Goal: Check status: Check status

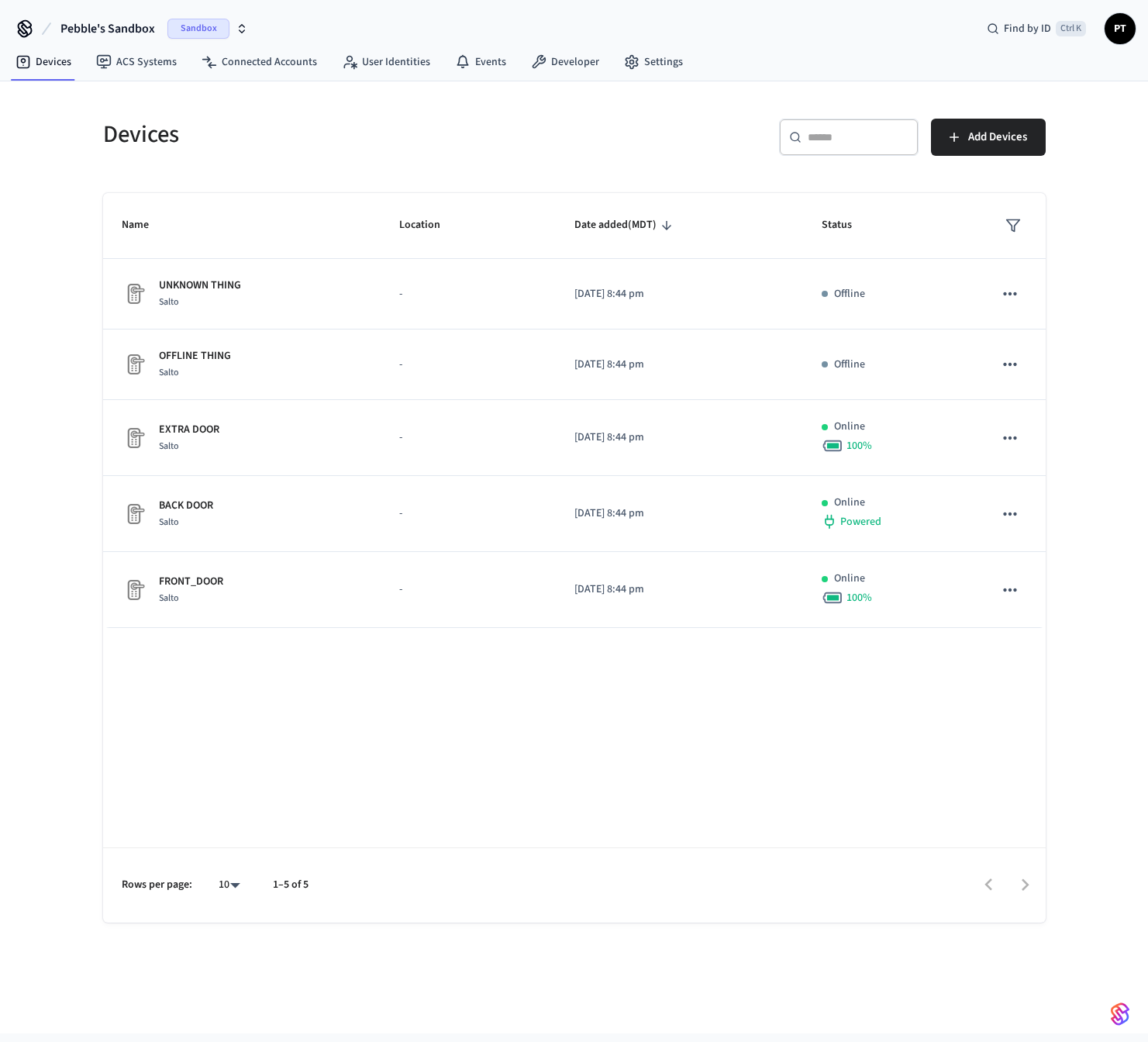
click at [210, 24] on span "Sandbox" at bounding box center [198, 28] width 62 height 20
click at [194, 102] on span "Production" at bounding box center [212, 100] width 62 height 20
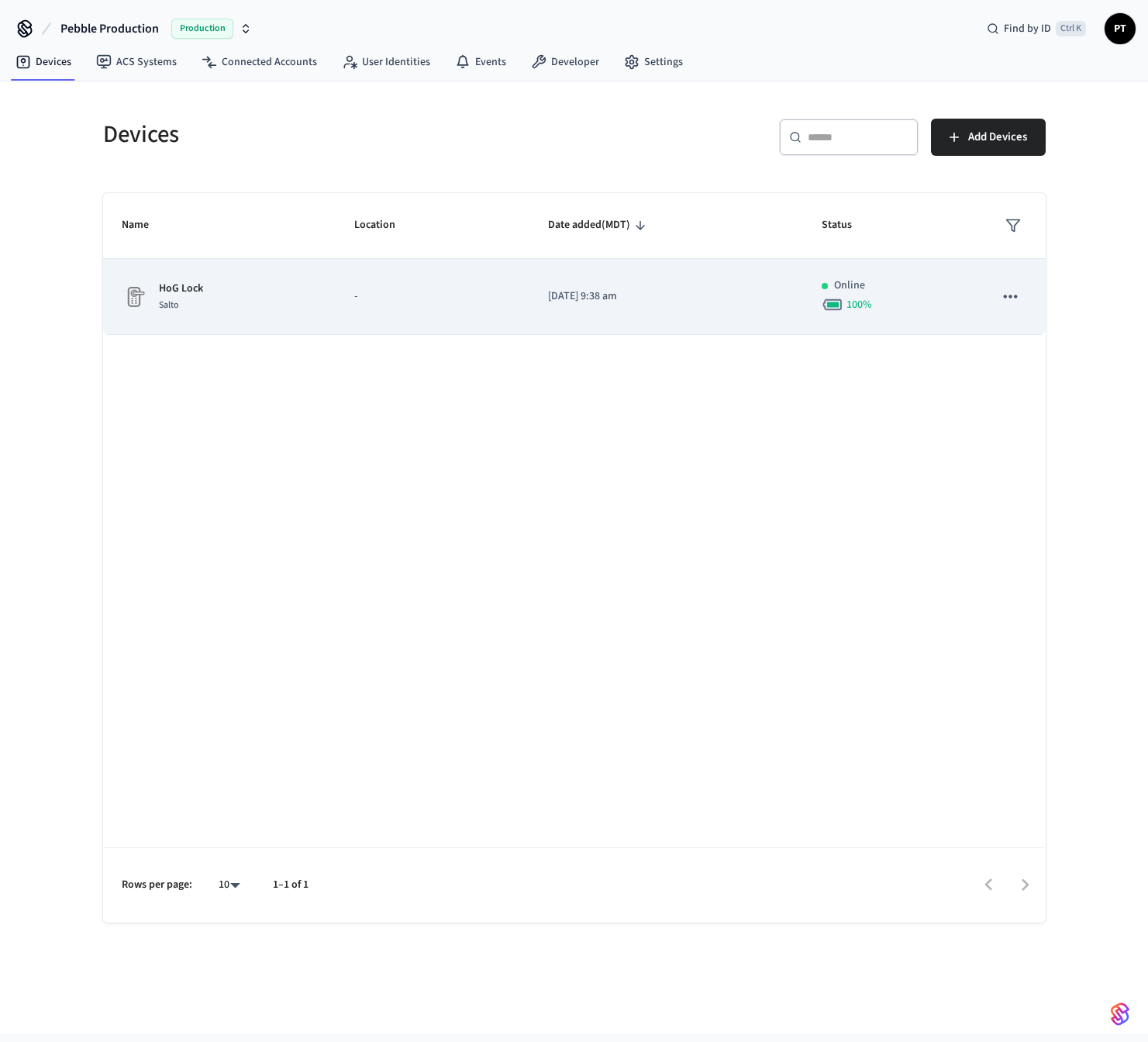
click at [252, 283] on div "HoG Lock Salto" at bounding box center [220, 297] width 196 height 33
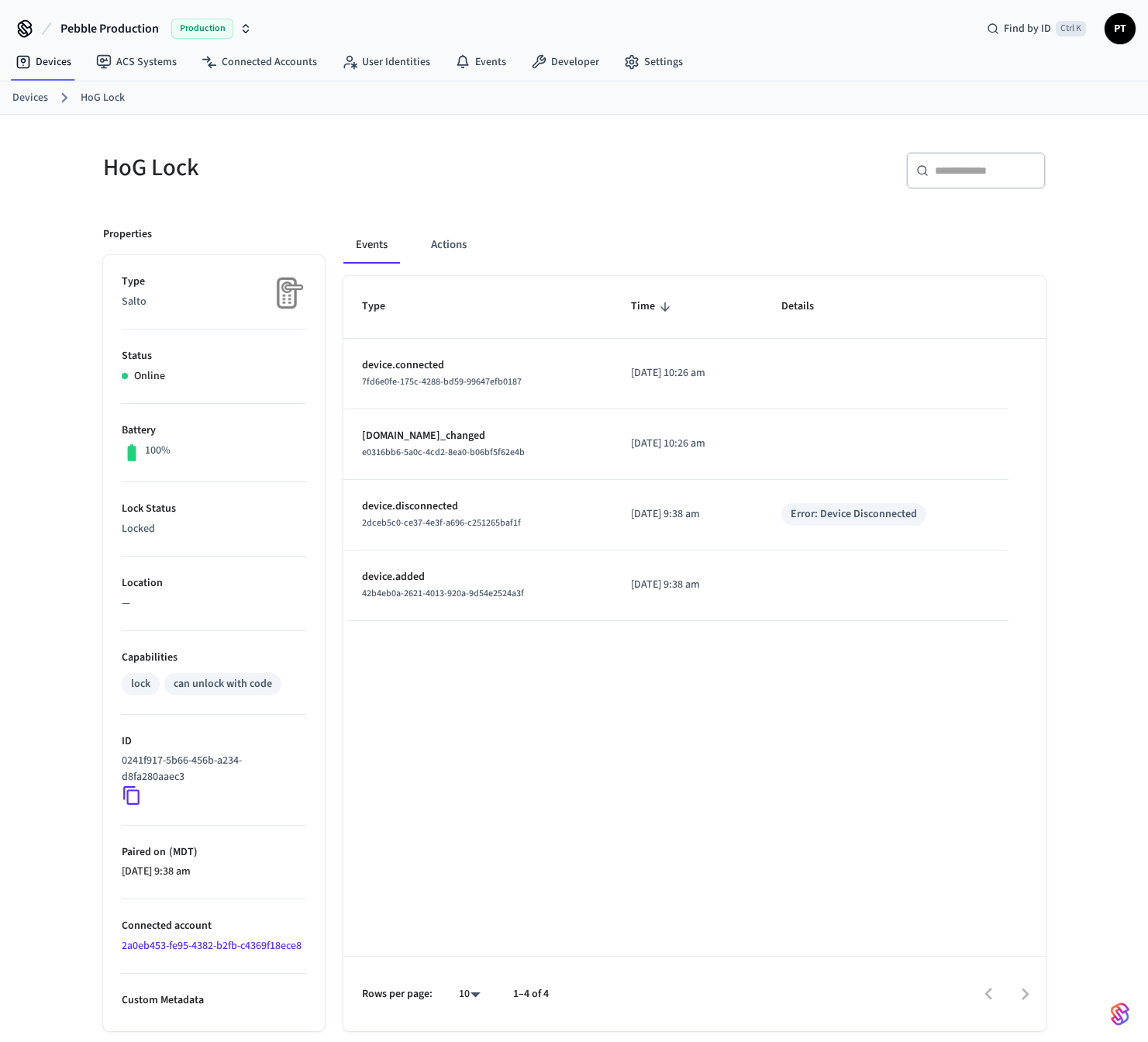
click at [569, 750] on div "Type Time Details device.connected 7fd6e0fe-175c-4288-bd59-99647efb0187 [DATE] …" at bounding box center [694, 653] width 702 height 756
drag, startPoint x: 504, startPoint y: 704, endPoint x: 511, endPoint y: 717, distance: 14.8
click at [504, 705] on div "Type Time Details device.connected 7fd6e0fe-175c-4288-bd59-99647efb0187 [DATE] …" at bounding box center [694, 653] width 702 height 756
click at [569, 651] on div "Type Time Details device.connected 7fd6e0fe-175c-4288-bd59-99647efb0187 [DATE] …" at bounding box center [694, 653] width 702 height 756
click at [531, 717] on div "Type Time Details device.connected 7fd6e0fe-175c-4288-bd59-99647efb0187 [DATE] …" at bounding box center [694, 653] width 702 height 756
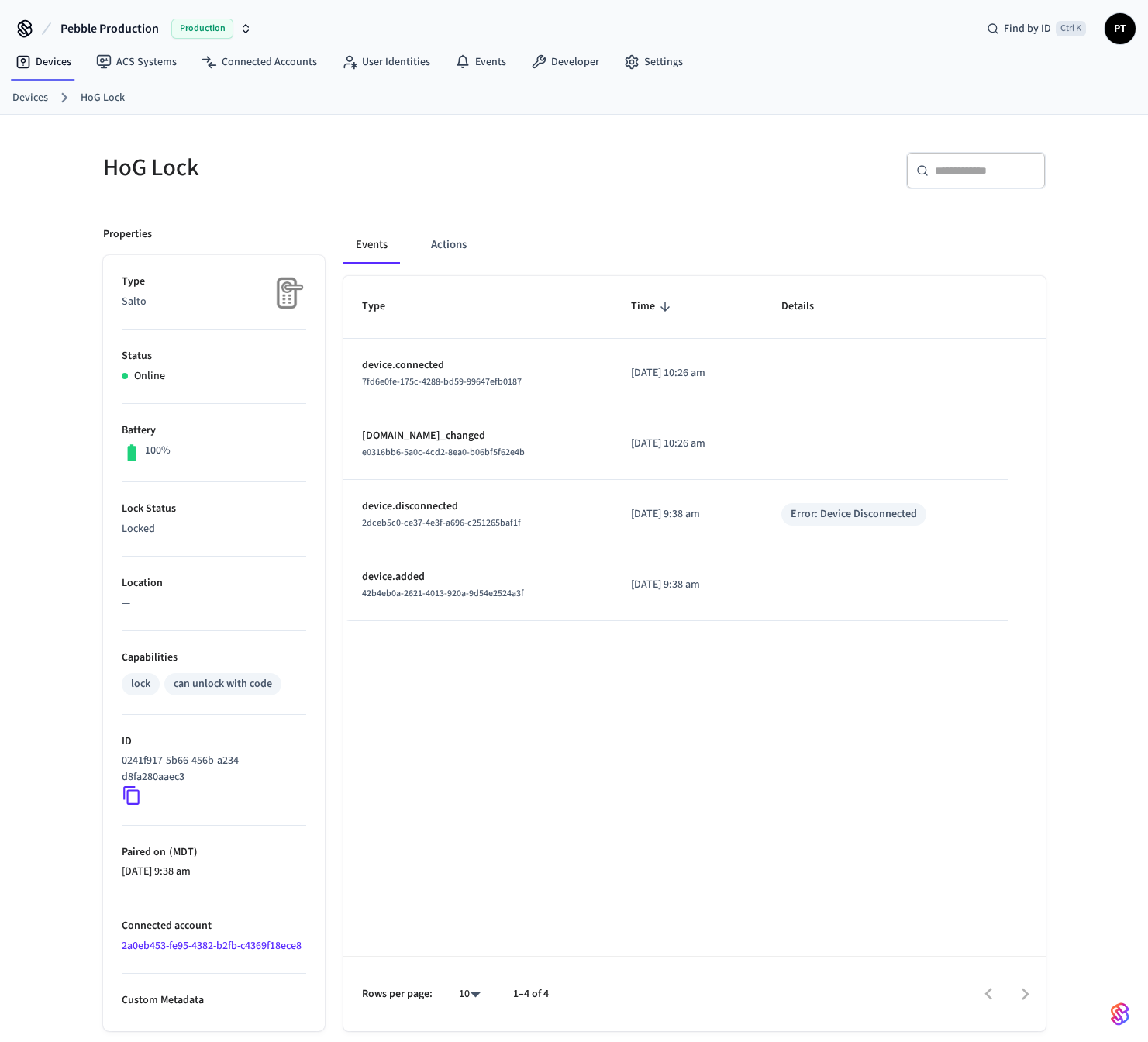
click at [70, 848] on div "HoG Lock ​ ​ Properties Type Salto Status Online Battery 100% Lock Status Locke…" at bounding box center [574, 591] width 1148 height 952
click at [420, 885] on div "Type Time Details device.connected 7fd6e0fe-175c-4288-bd59-99647efb0187 [DATE] …" at bounding box center [694, 653] width 702 height 756
click at [683, 123] on div "HoG Lock ​ ​ Properties Type Salto Status Online Battery 100% Lock Status Locke…" at bounding box center [574, 573] width 992 height 916
click at [442, 244] on button "Actions" at bounding box center [449, 245] width 61 height 37
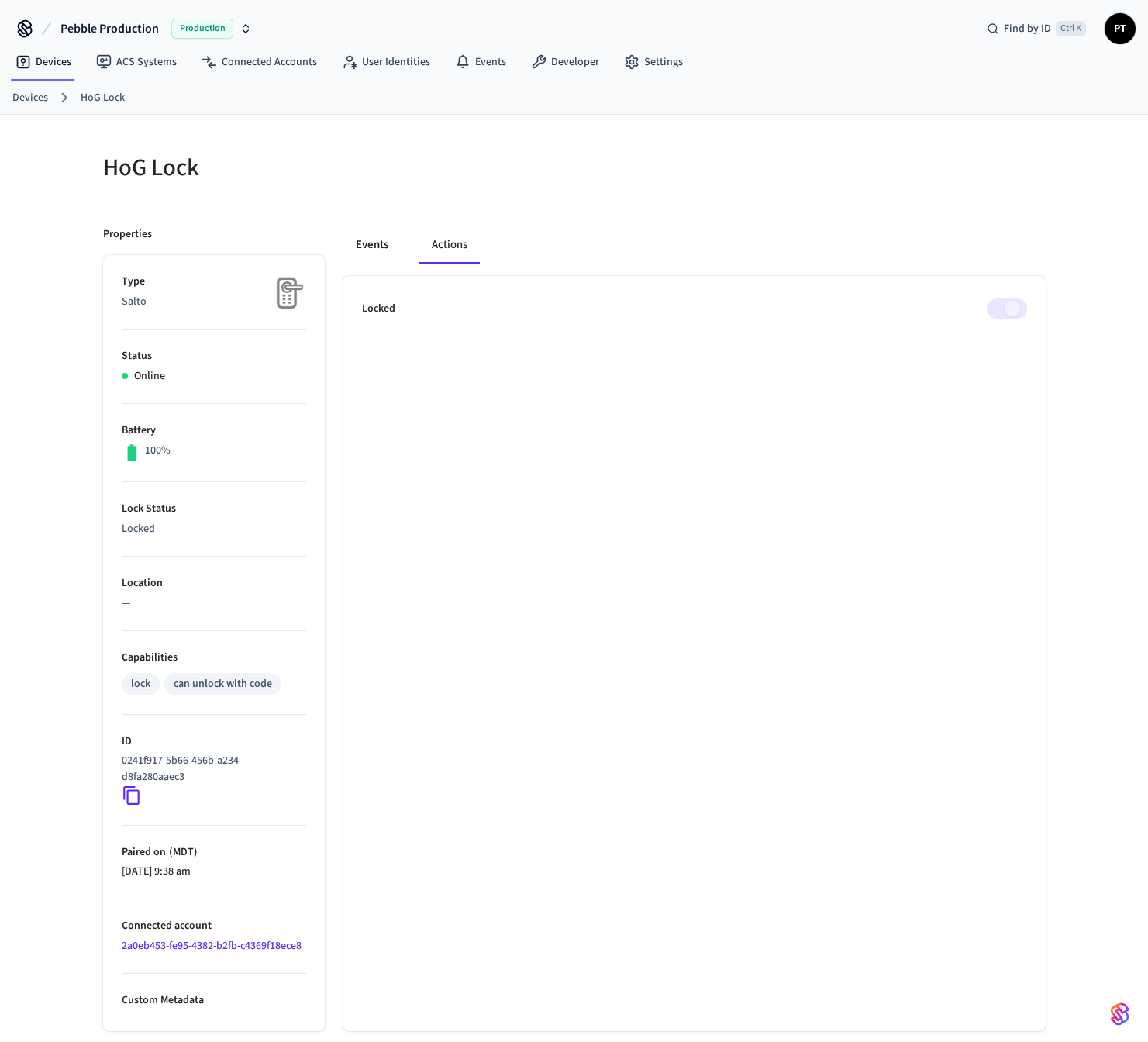
click at [368, 244] on button "Events" at bounding box center [371, 245] width 57 height 37
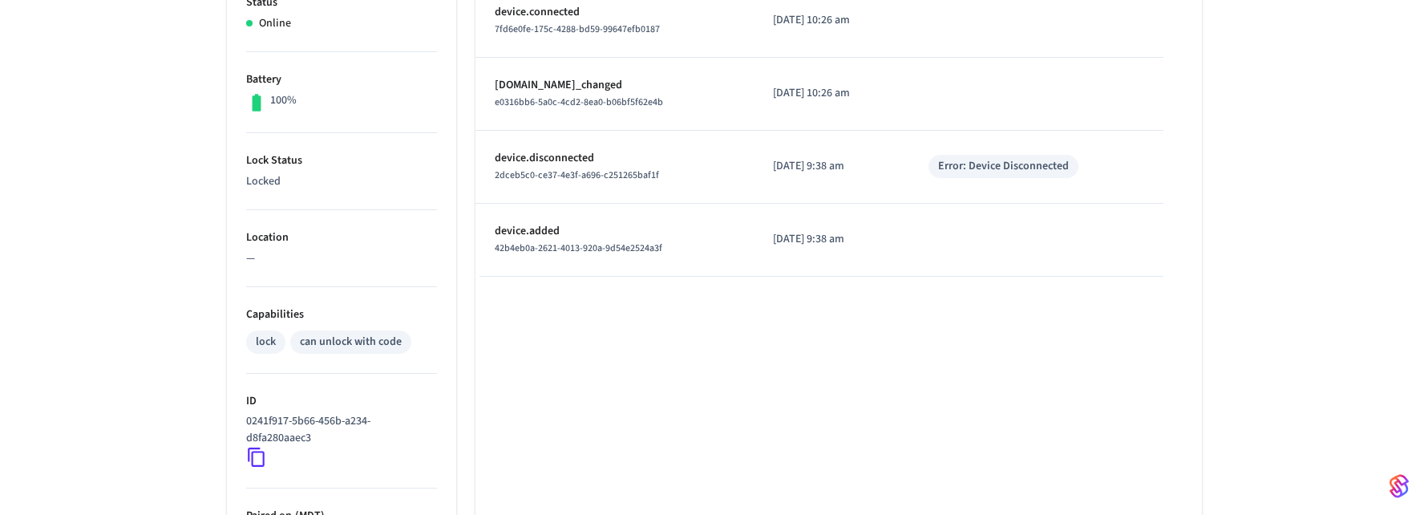
click at [826, 358] on div "Type Time Details device.connected 7fd6e0fe-175c-4288-bd59-99647efb0187 [DATE] …" at bounding box center [838, 310] width 726 height 781
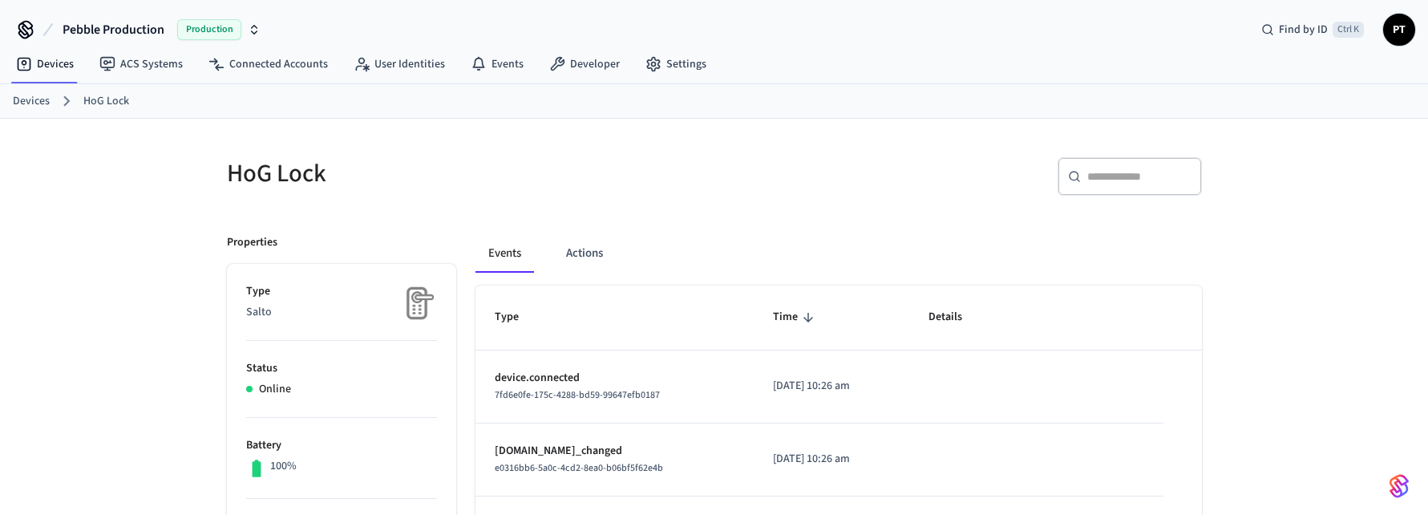
click at [263, 26] on button "Pebble Production Production" at bounding box center [162, 30] width 208 height 34
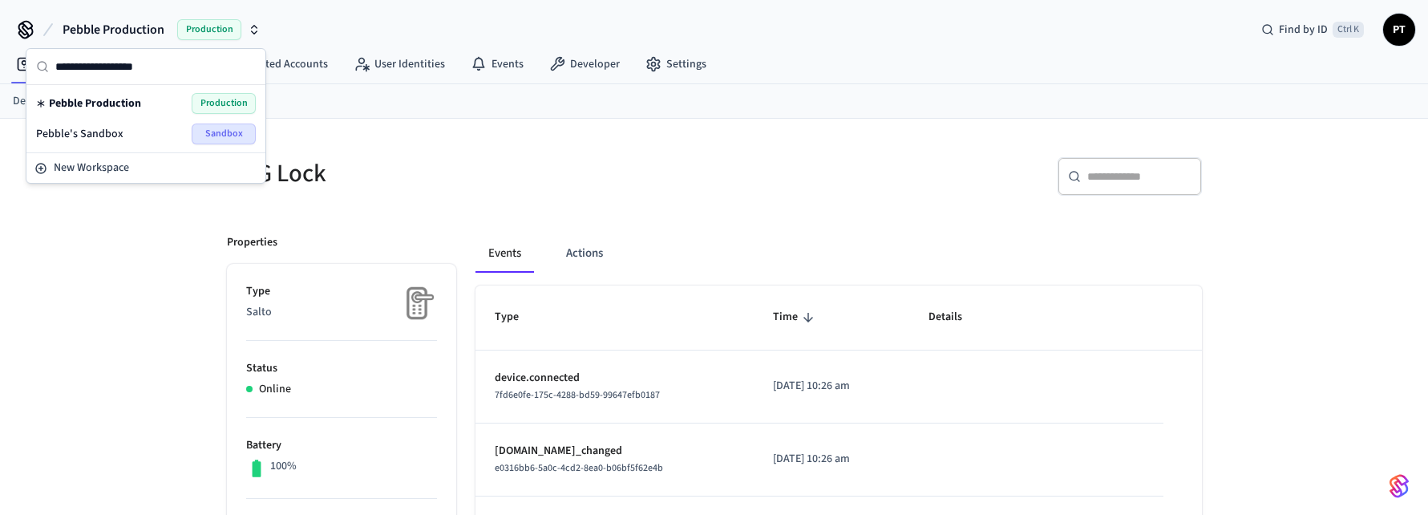
click at [216, 132] on span "Sandbox" at bounding box center [224, 133] width 64 height 21
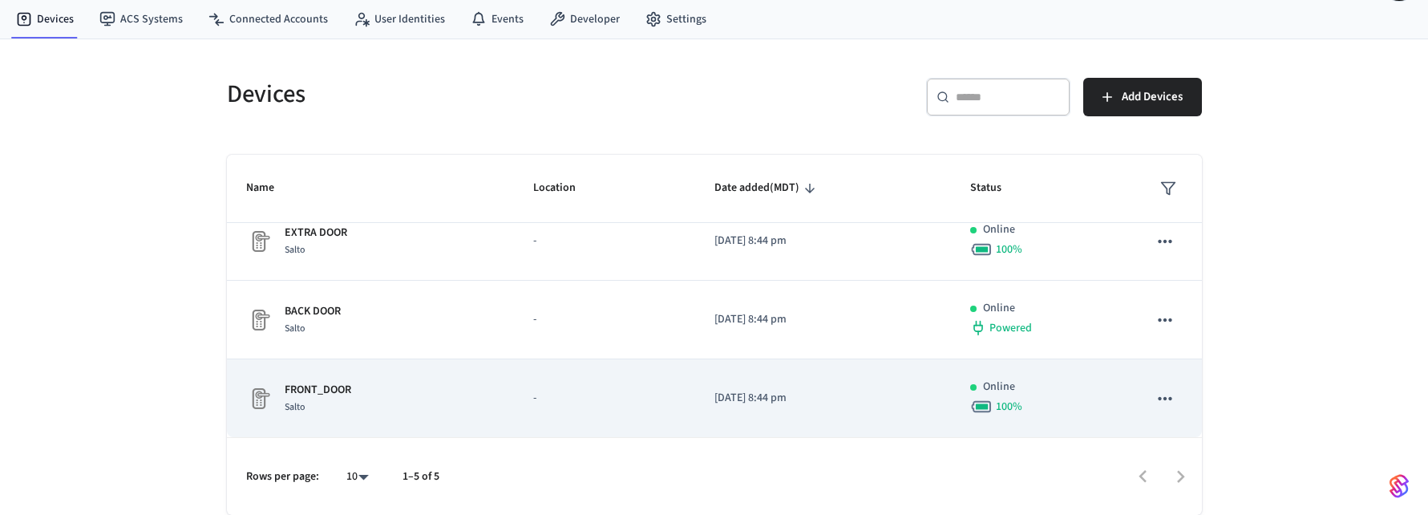
scroll to position [168, 0]
click at [440, 393] on div "FRONT_DOOR Salto" at bounding box center [370, 398] width 249 height 34
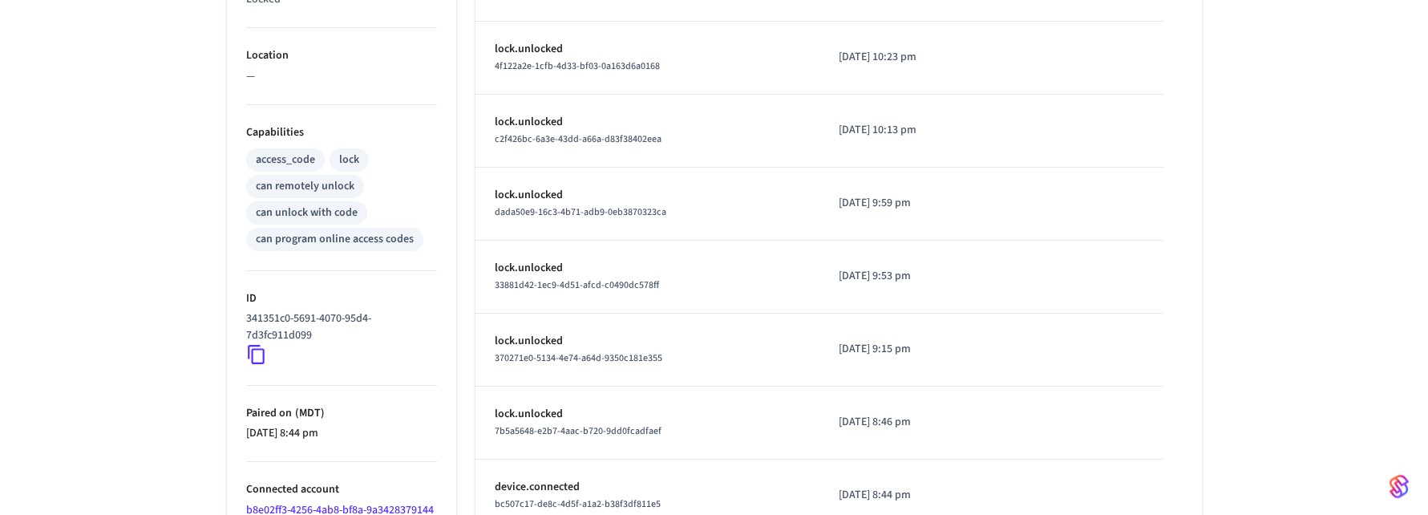
scroll to position [548, 0]
